Goal: Communication & Community: Ask a question

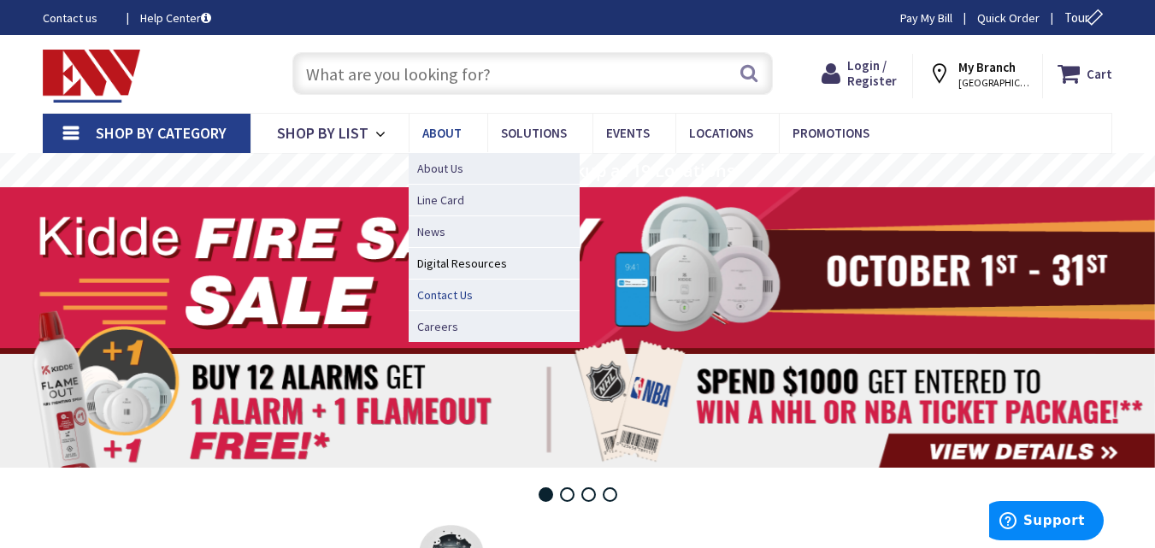
click at [458, 293] on span "Contact Us" at bounding box center [445, 294] width 56 height 17
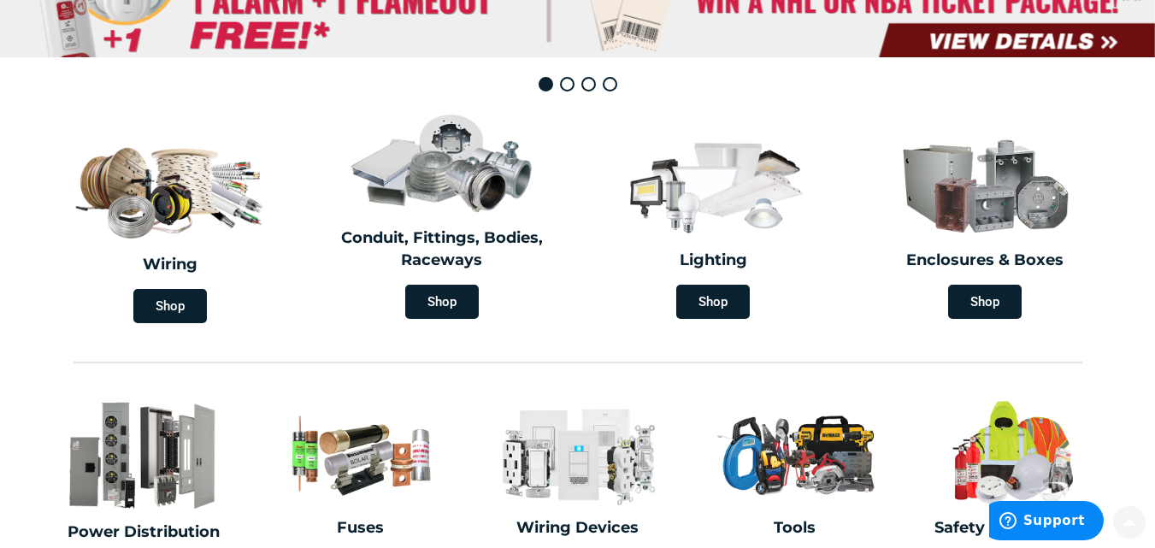
scroll to position [463, 0]
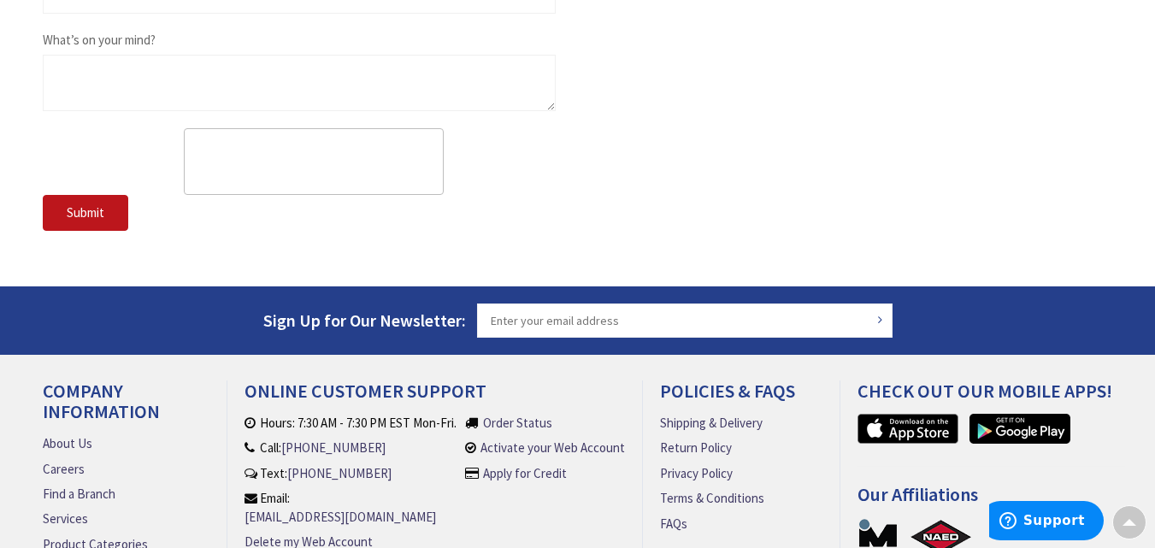
scroll to position [1239, 0]
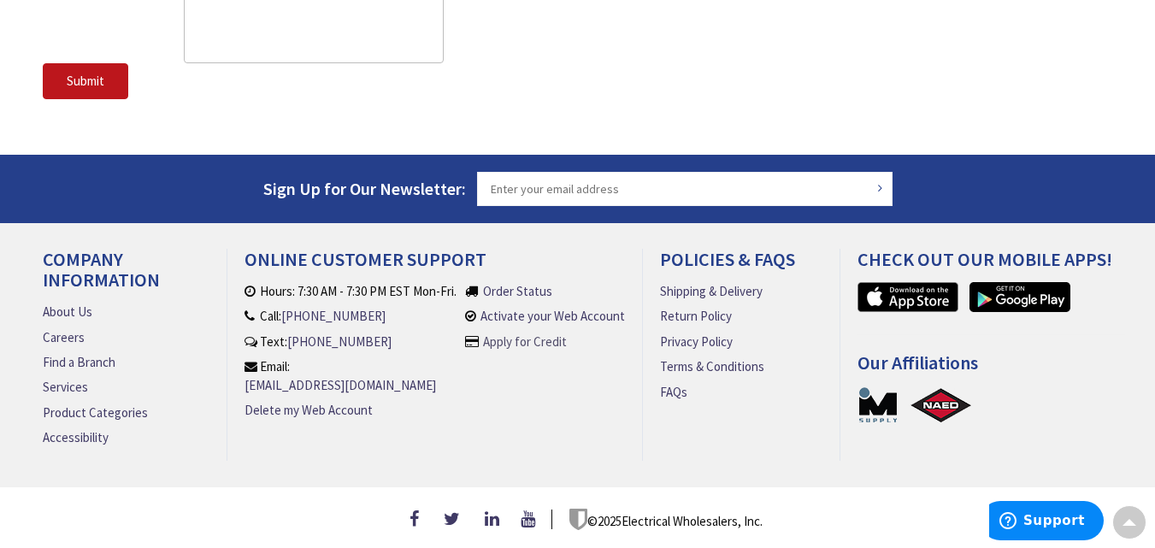
click at [533, 336] on link "Apply for Credit" at bounding box center [525, 342] width 84 height 18
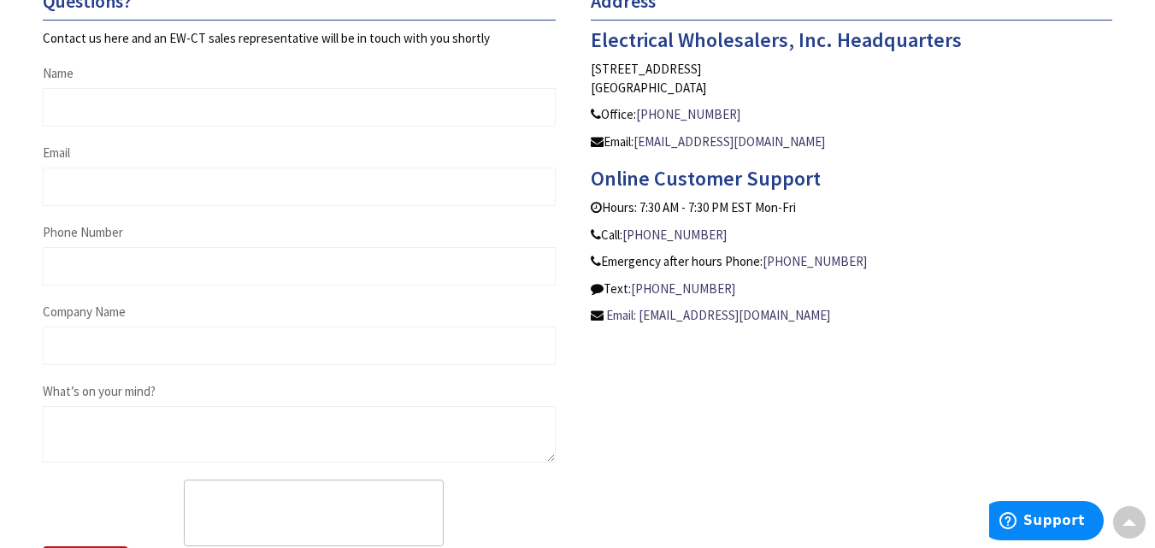
scroll to position [716, 0]
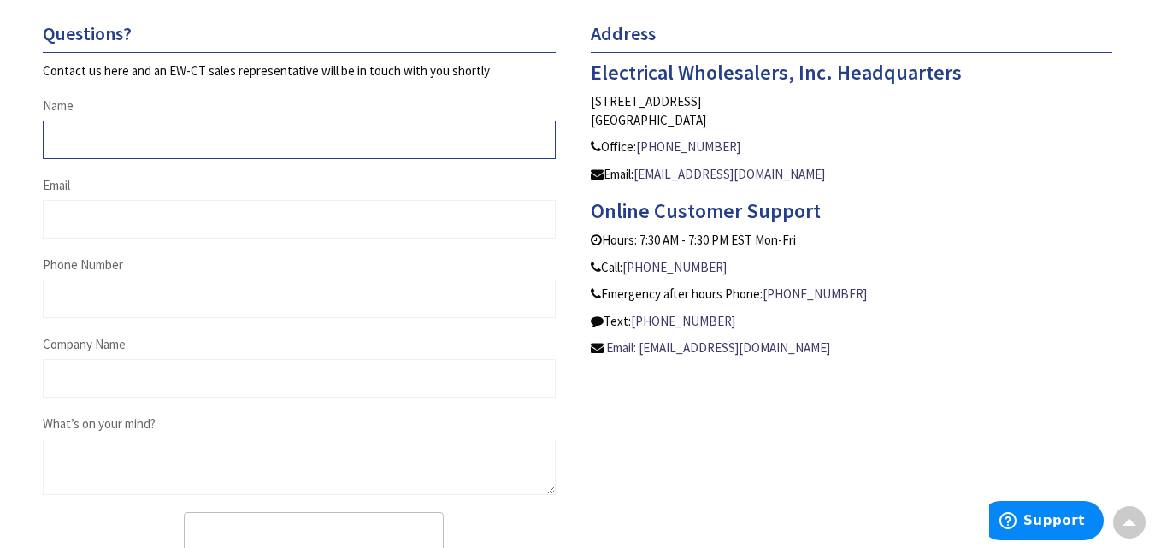
click at [247, 137] on input "Name" at bounding box center [299, 140] width 513 height 38
type input "BOBBI FORMAN"
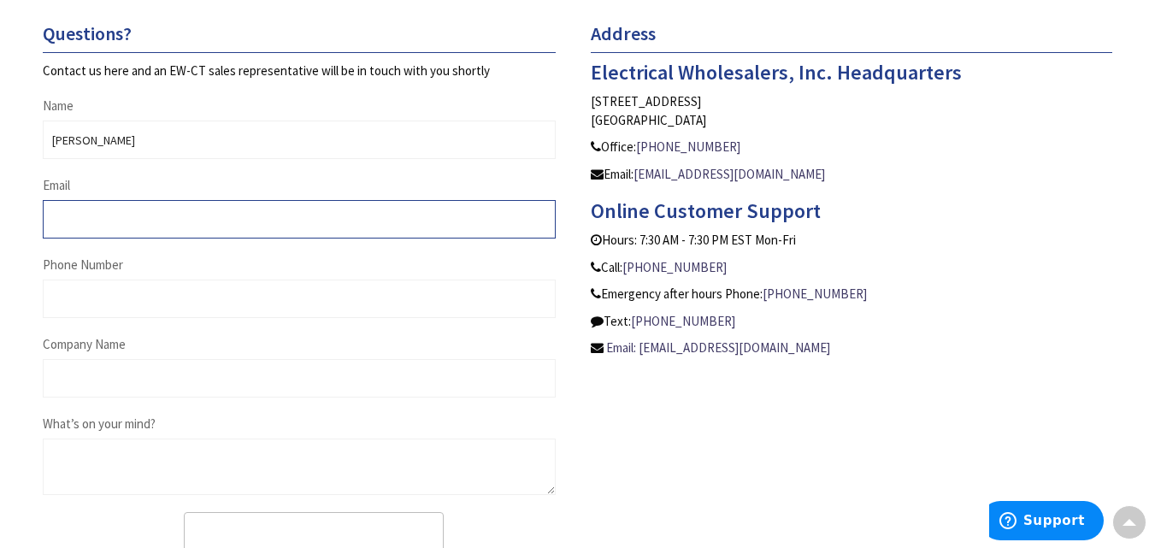
type input "info.fc81990@gmail.com"
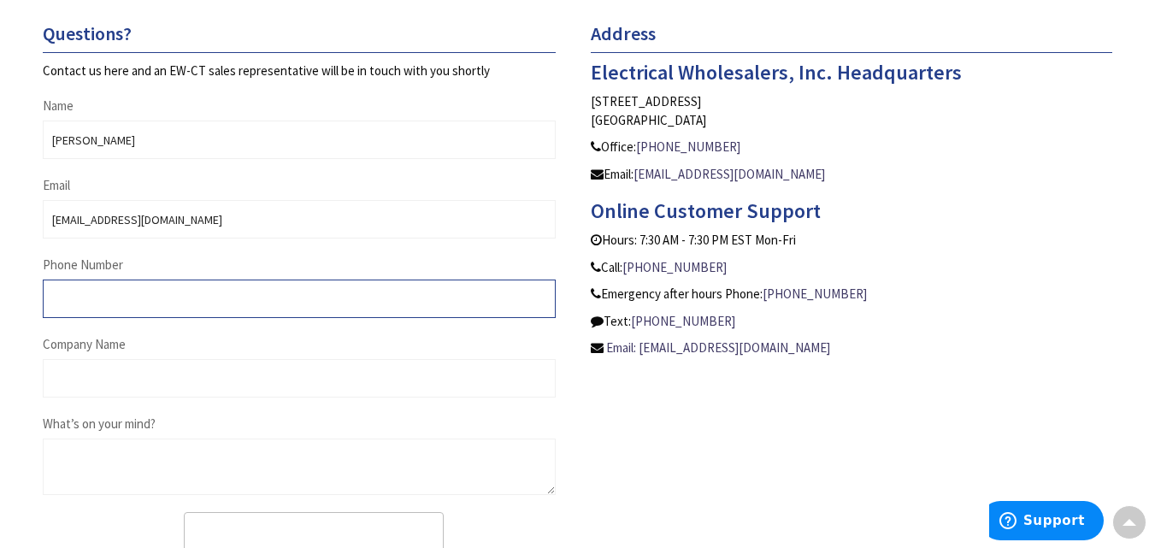
type input "4029864870"
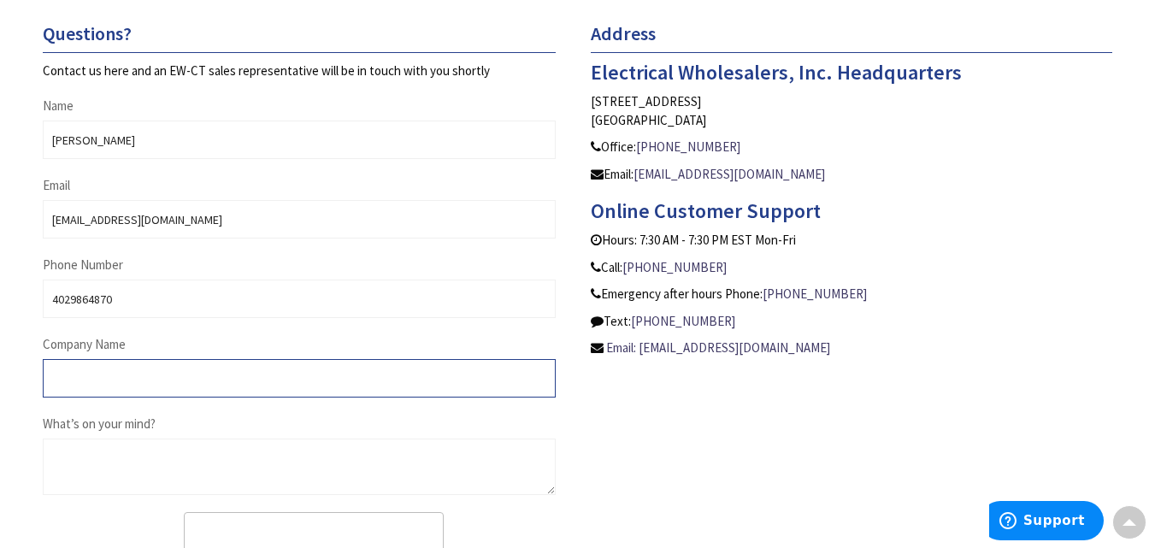
type input "Futuristic Construction, Inc"
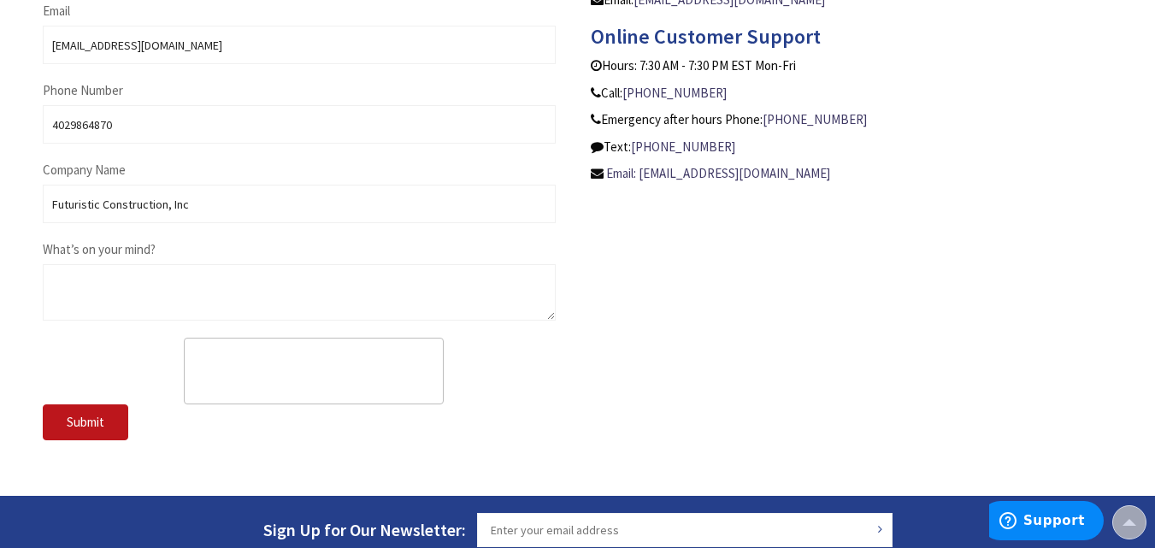
scroll to position [949, 0]
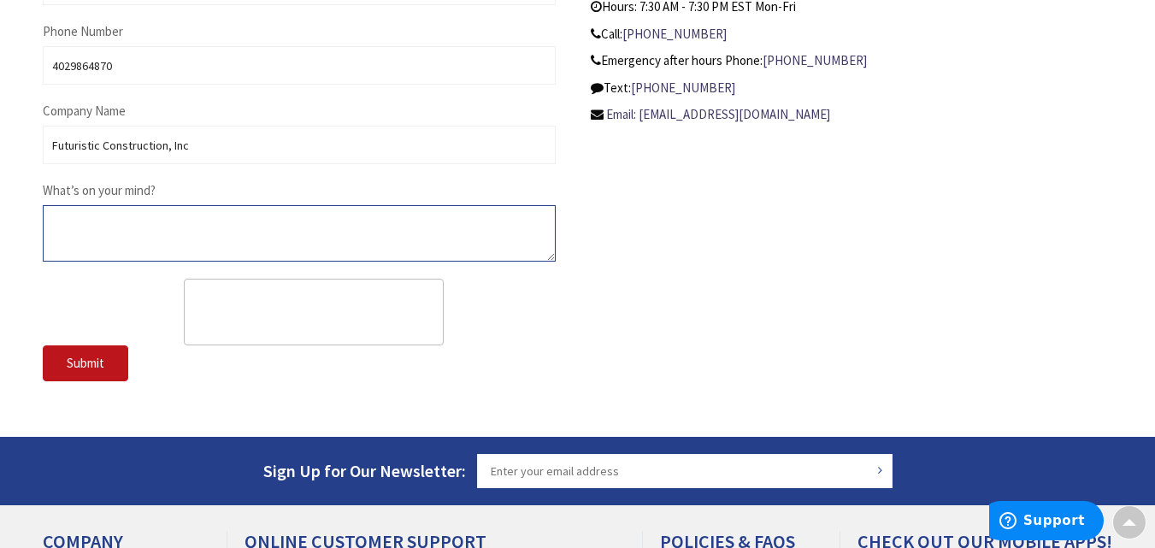
click at [215, 227] on textarea "What’s on your mind?" at bounding box center [299, 233] width 513 height 56
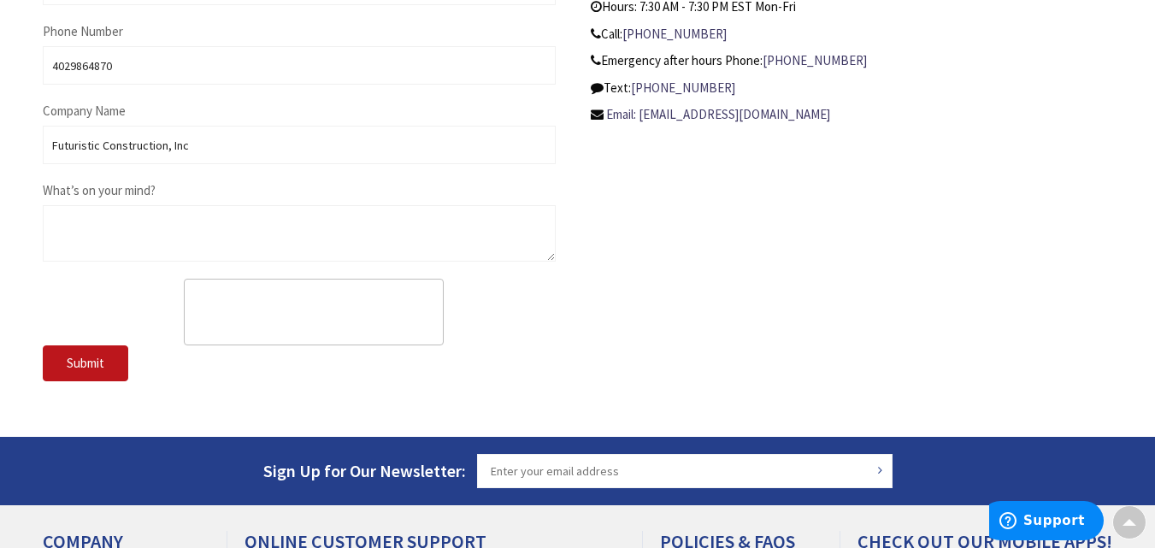
drag, startPoint x: 0, startPoint y: 314, endPoint x: 46, endPoint y: 309, distance: 46.4
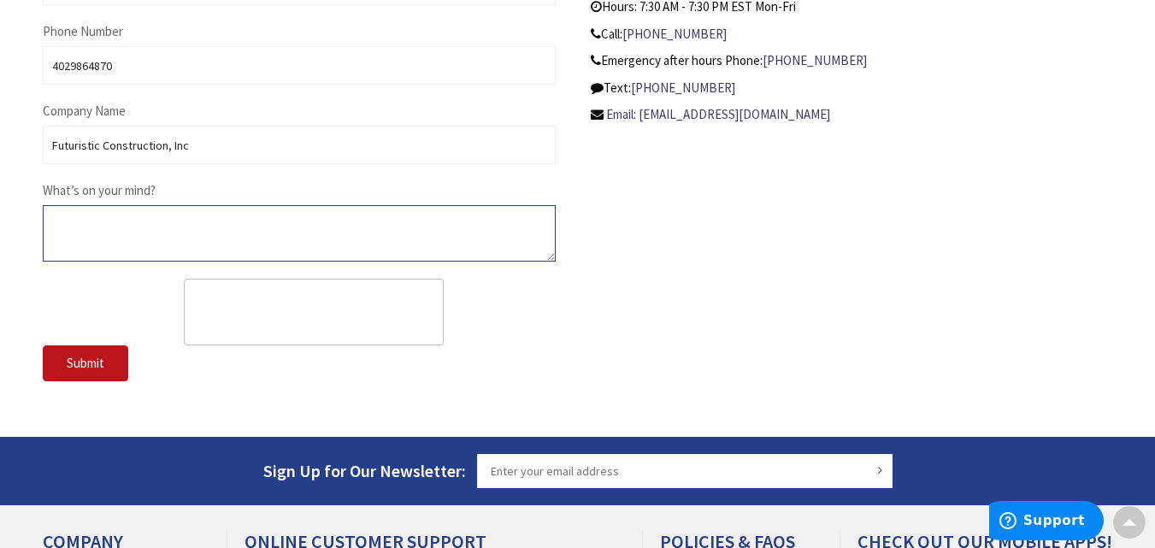
click at [182, 234] on textarea "What’s on your mind?" at bounding box center [299, 233] width 513 height 56
paste textarea "Hello Sales, I hope you’re having a great day. My name is Bobbi Forman. We’re l…"
type textarea "Hello Sales, I hope you’re having a great day. My name is Bobbi Forman. We’re l…"
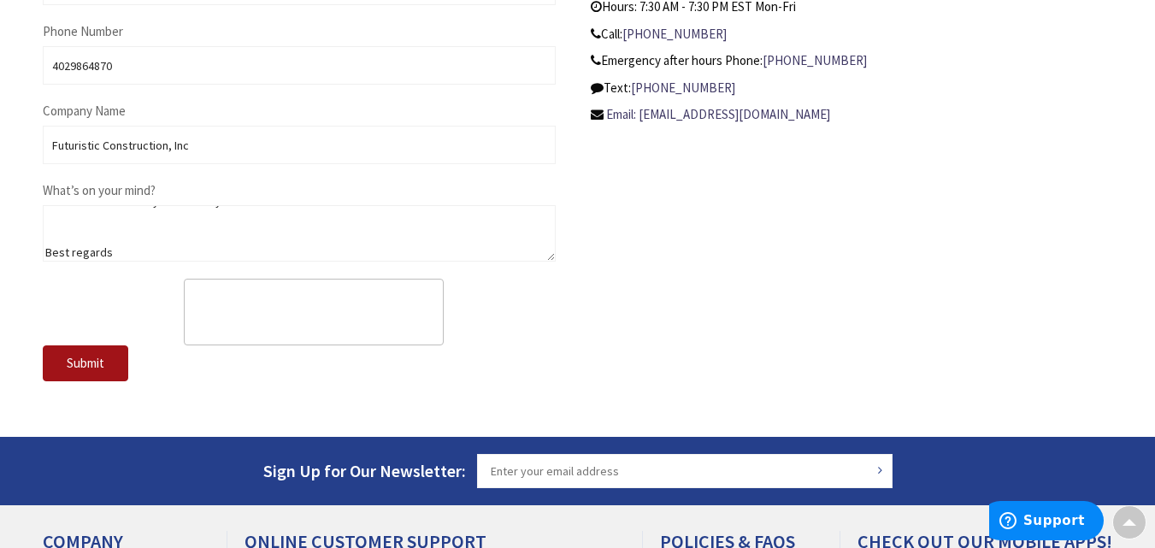
click at [85, 353] on button "Submit" at bounding box center [85, 363] width 85 height 36
